Goal: Find specific page/section: Find specific page/section

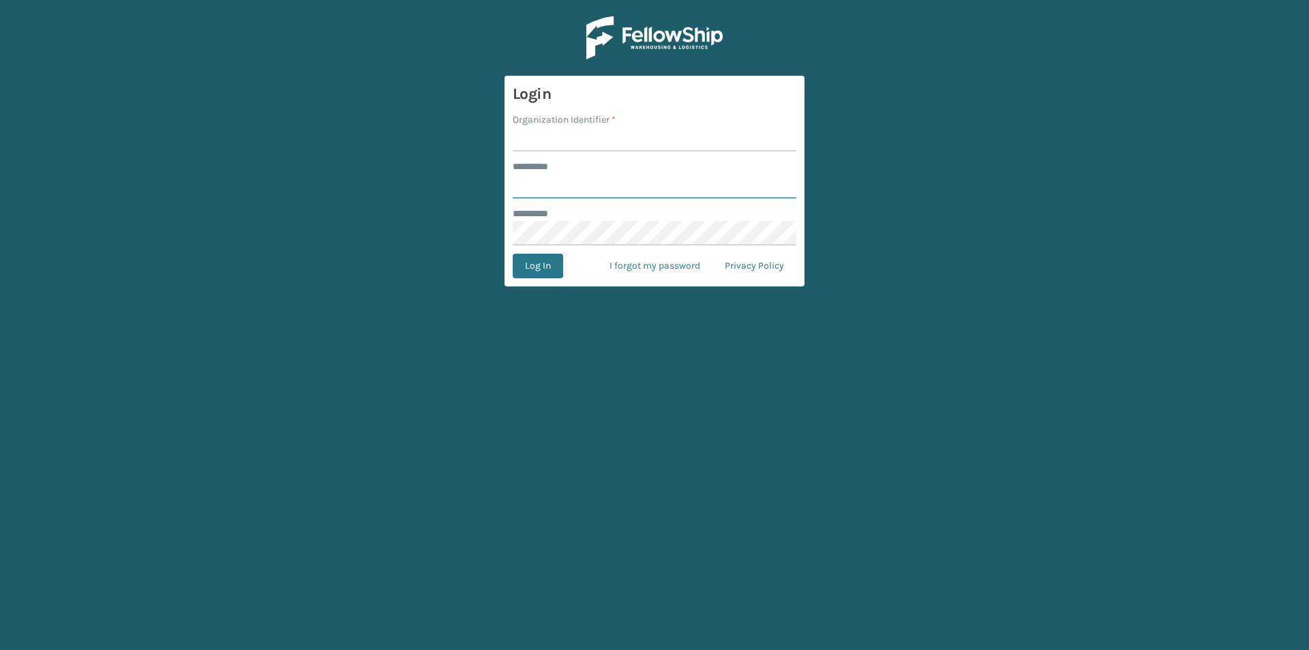
type input "*****"
click at [732, 144] on input "Organization Identifier *" at bounding box center [655, 139] width 284 height 25
type input "LifeStyle"
click at [513, 254] on button "Log In" at bounding box center [538, 266] width 50 height 25
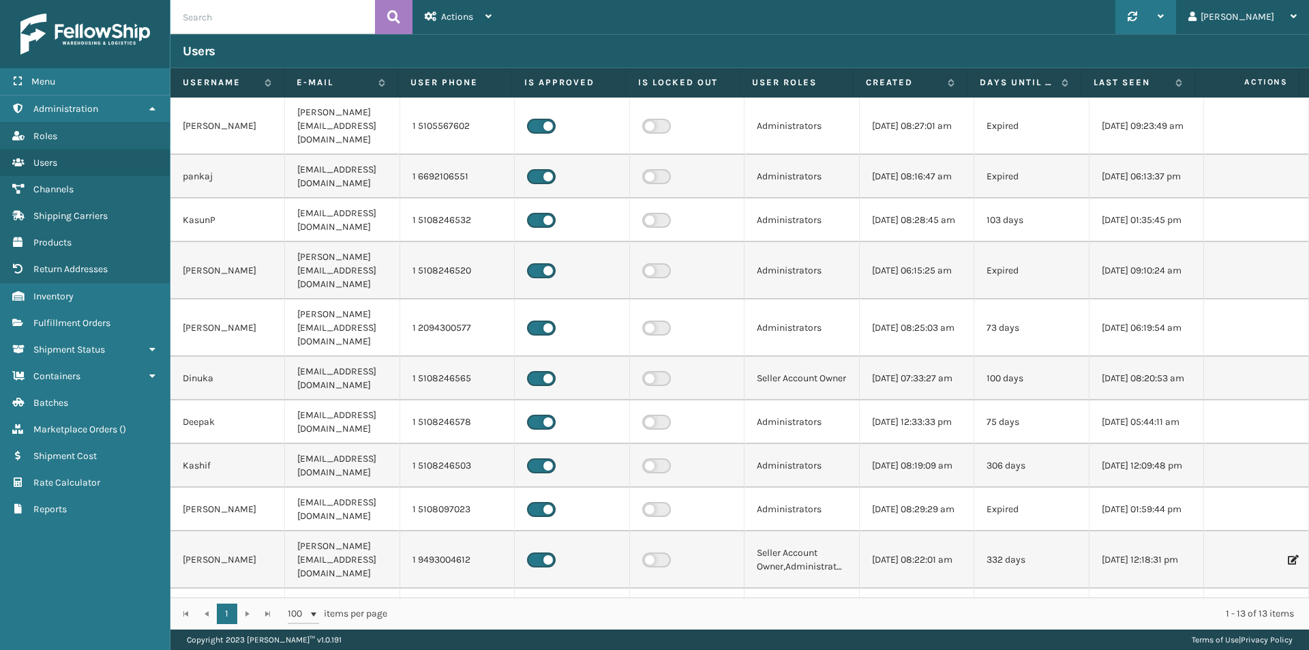
click at [1164, 9] on div at bounding box center [1146, 17] width 36 height 34
click at [725, 16] on div "Synchronise all channels [PERSON_NAME] Log Out" at bounding box center [906, 17] width 805 height 34
click at [103, 215] on span "Shipping Carriers" at bounding box center [70, 216] width 74 height 12
